Goal: Task Accomplishment & Management: Use online tool/utility

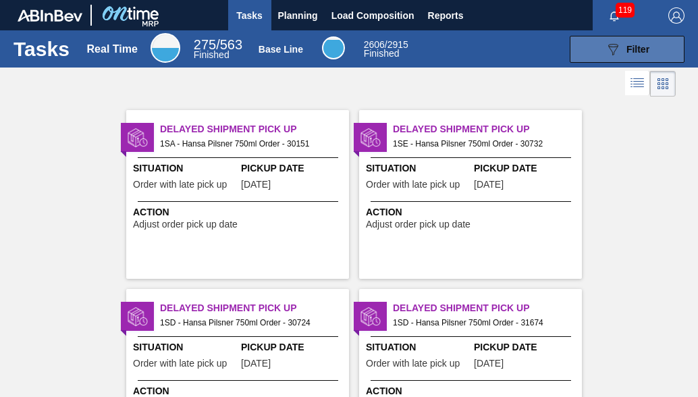
click at [644, 49] on span "Filter" at bounding box center [638, 49] width 23 height 11
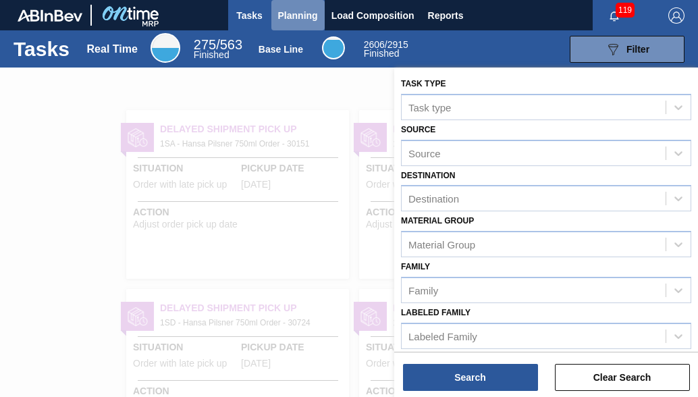
click at [276, 18] on button "Planning" at bounding box center [297, 15] width 53 height 30
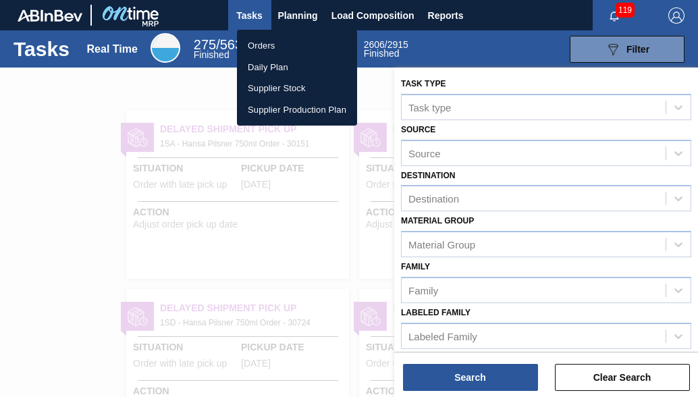
click at [274, 49] on li "Orders" at bounding box center [297, 46] width 120 height 22
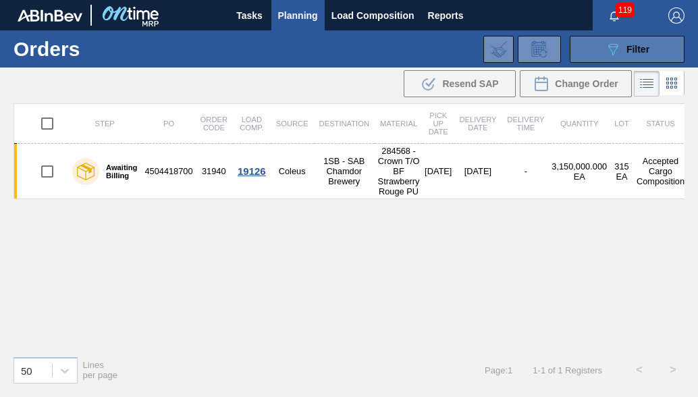
click at [633, 44] on span "Filter" at bounding box center [638, 49] width 23 height 11
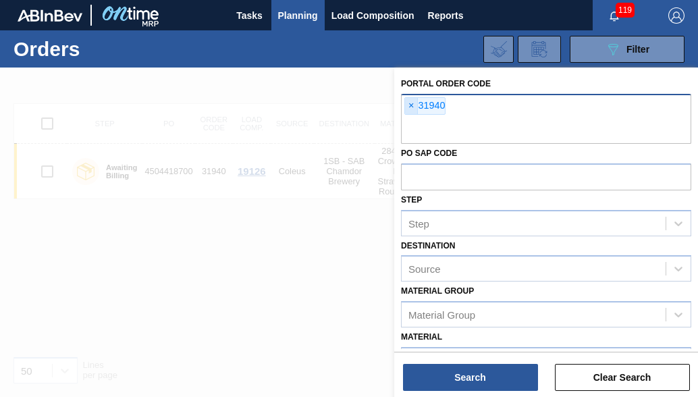
click at [413, 107] on span "×" at bounding box center [411, 106] width 13 height 16
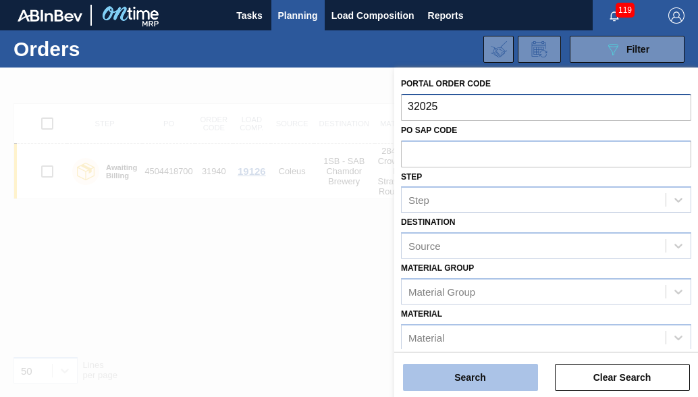
type input "32025"
click at [452, 373] on button "Search" at bounding box center [470, 377] width 135 height 27
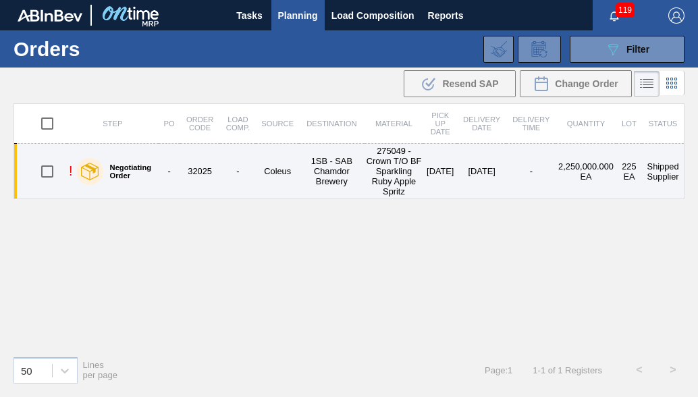
click at [332, 180] on td "1SB - SAB Chamdor Brewery" at bounding box center [331, 171] width 65 height 55
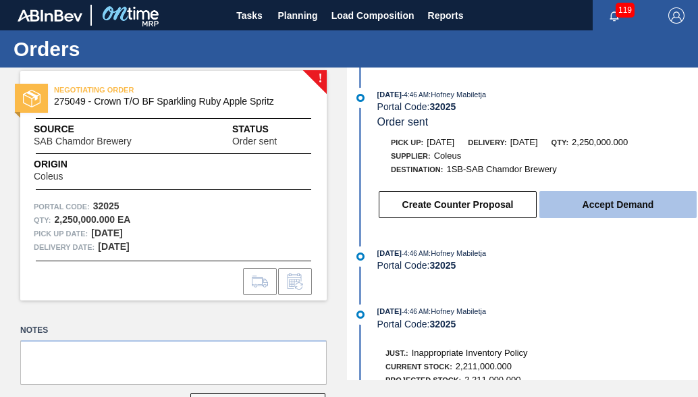
click at [612, 209] on button "Accept Demand" at bounding box center [618, 204] width 157 height 27
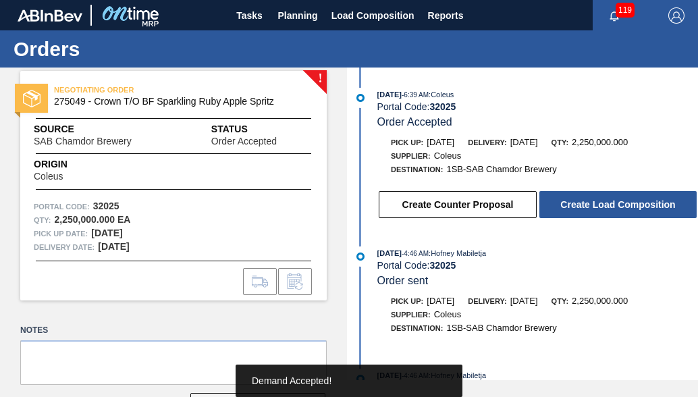
click at [612, 209] on button "Create Load Composition" at bounding box center [618, 204] width 157 height 27
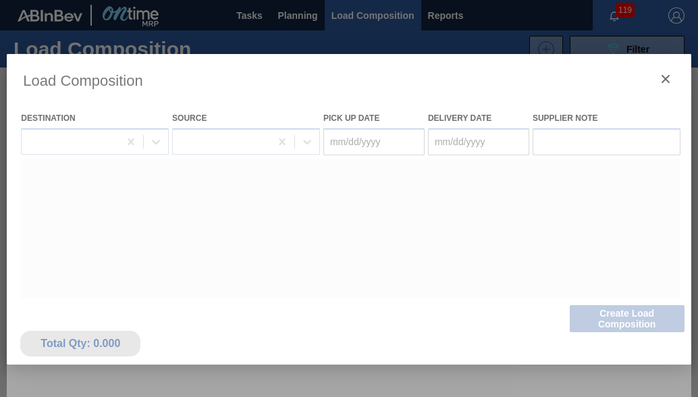
type Date "[DATE]"
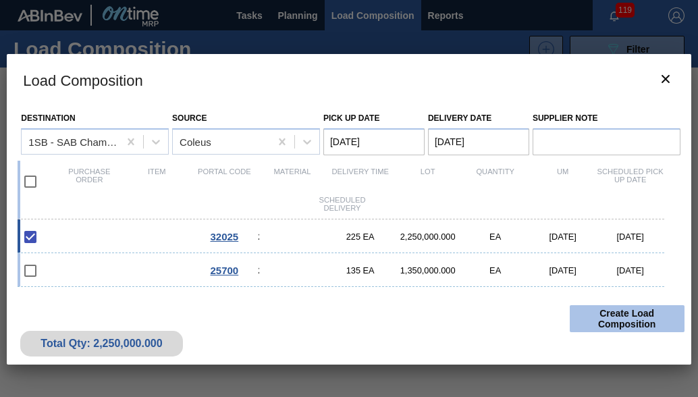
click at [625, 315] on button "Create Load Composition" at bounding box center [627, 318] width 115 height 27
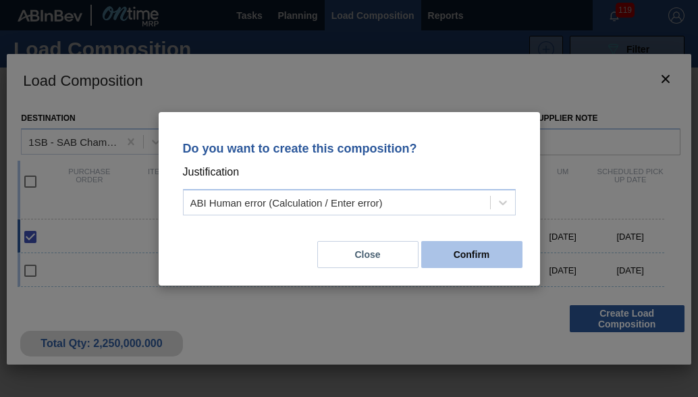
click at [465, 253] on button "Confirm" at bounding box center [471, 254] width 101 height 27
